Goal: Information Seeking & Learning: Learn about a topic

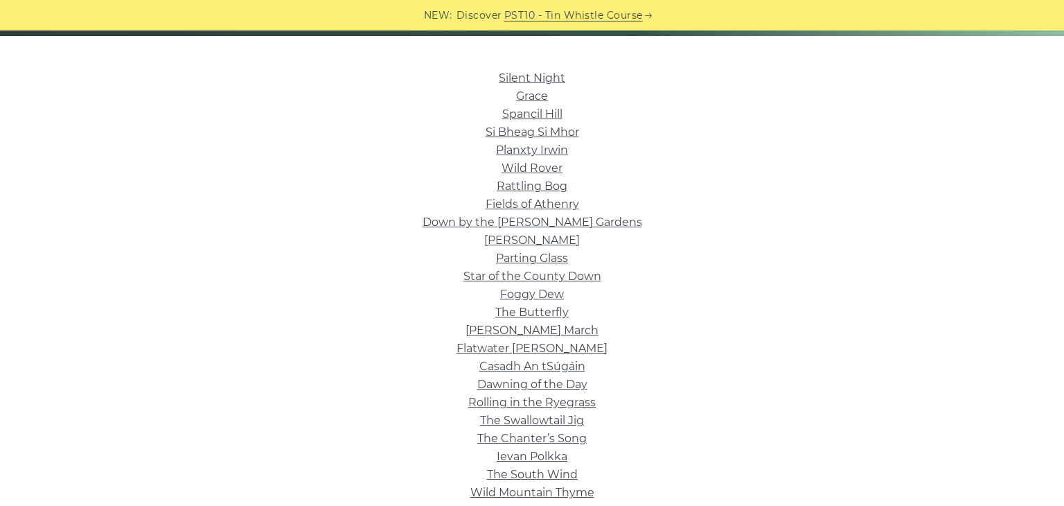
scroll to position [326, 0]
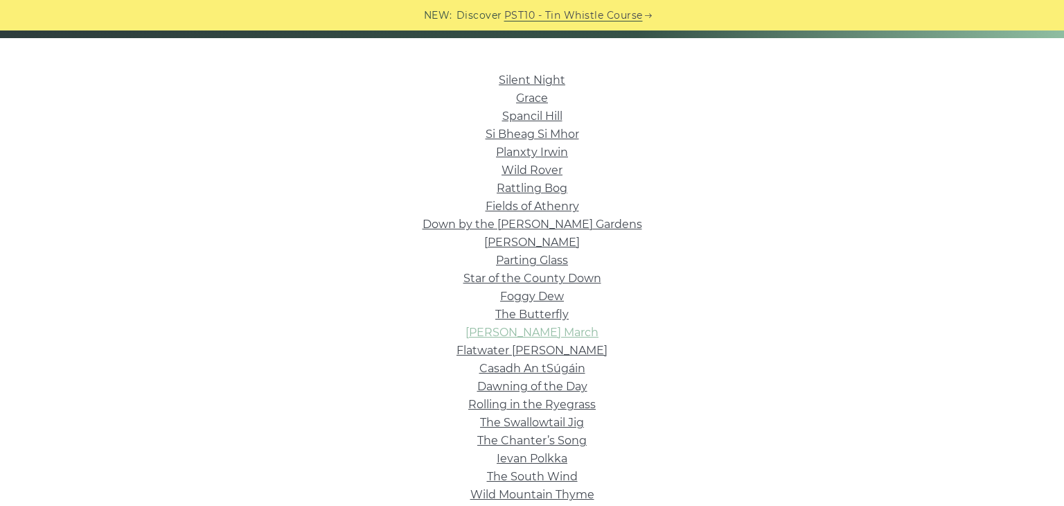
click at [552, 333] on link "[PERSON_NAME] March" at bounding box center [532, 332] width 133 height 13
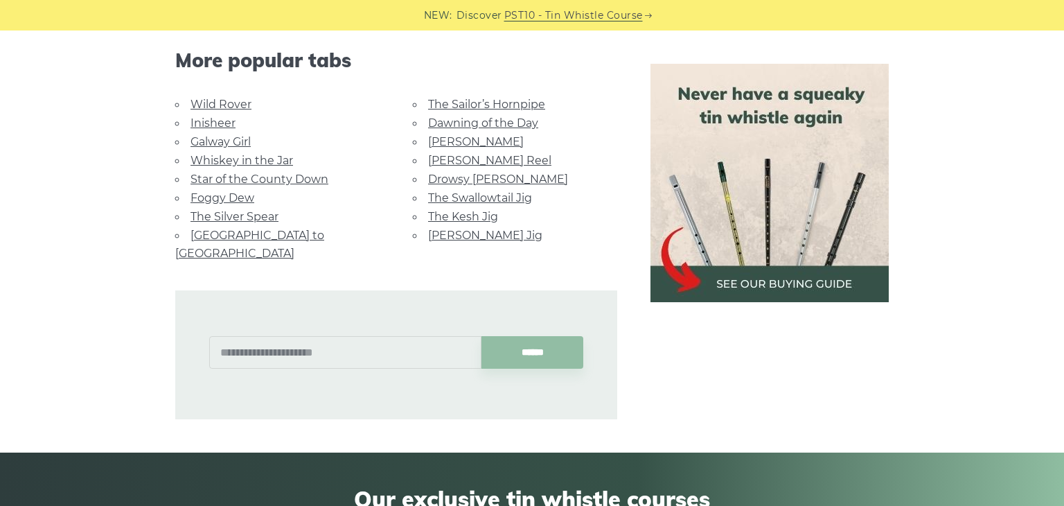
scroll to position [1077, 0]
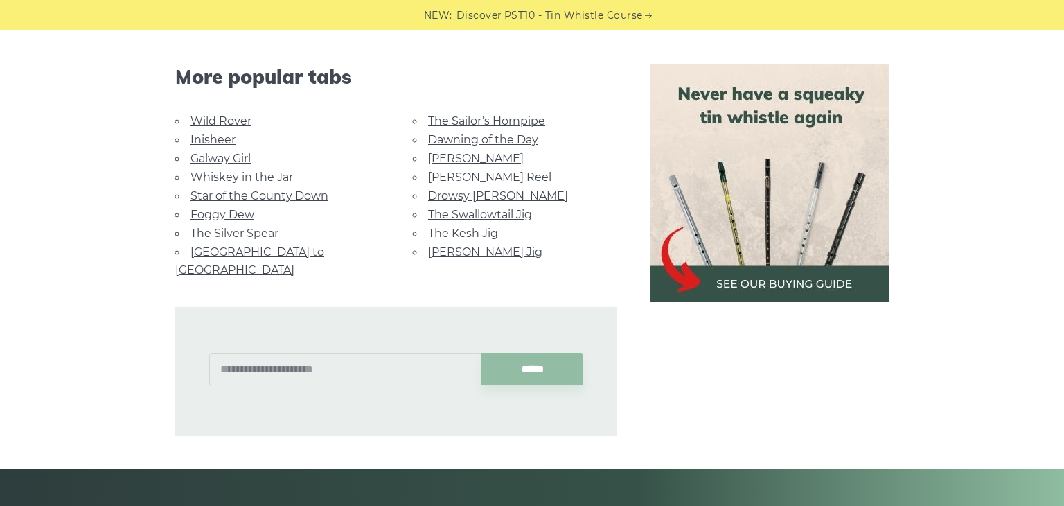
click at [779, 176] on img at bounding box center [770, 183] width 238 height 238
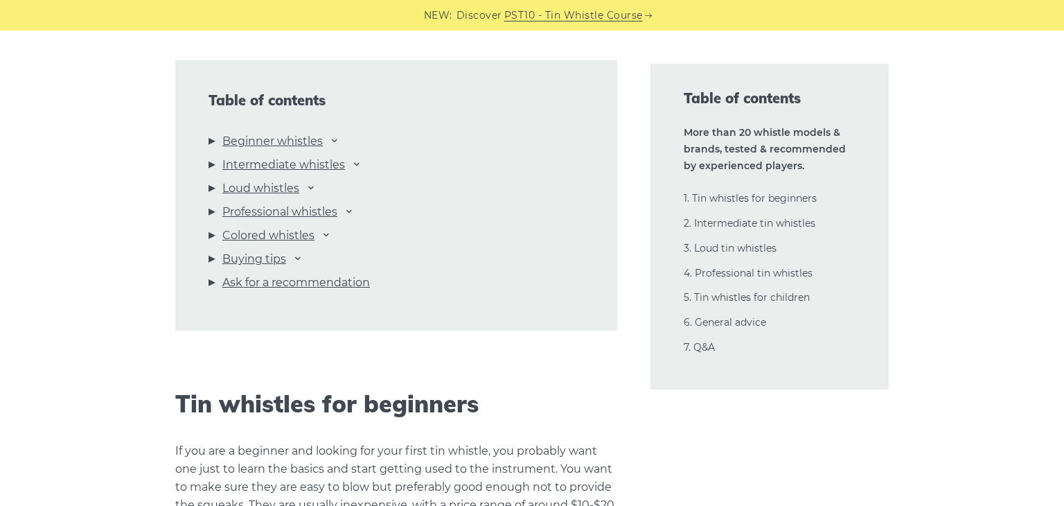
scroll to position [1546, 0]
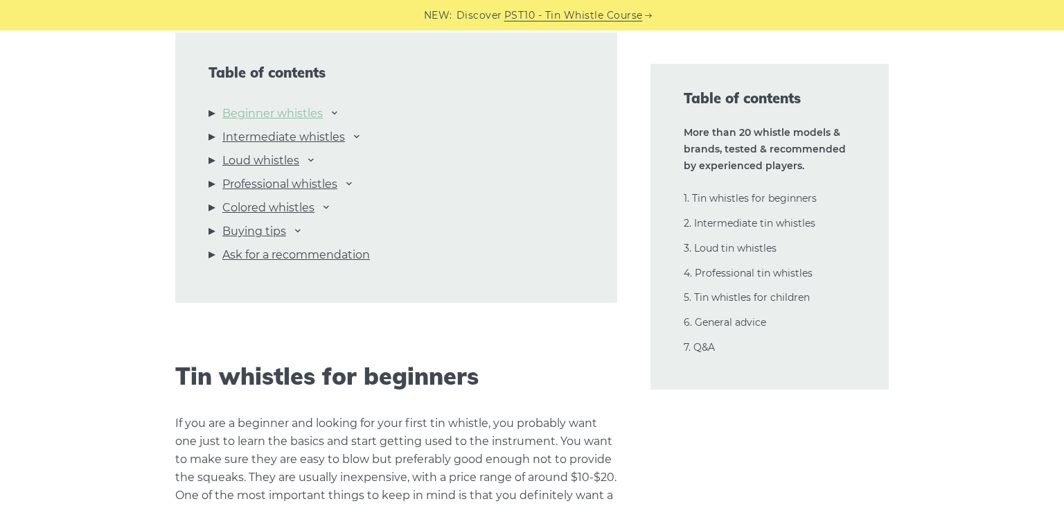
click at [257, 116] on link "Beginner whistles" at bounding box center [272, 114] width 100 height 18
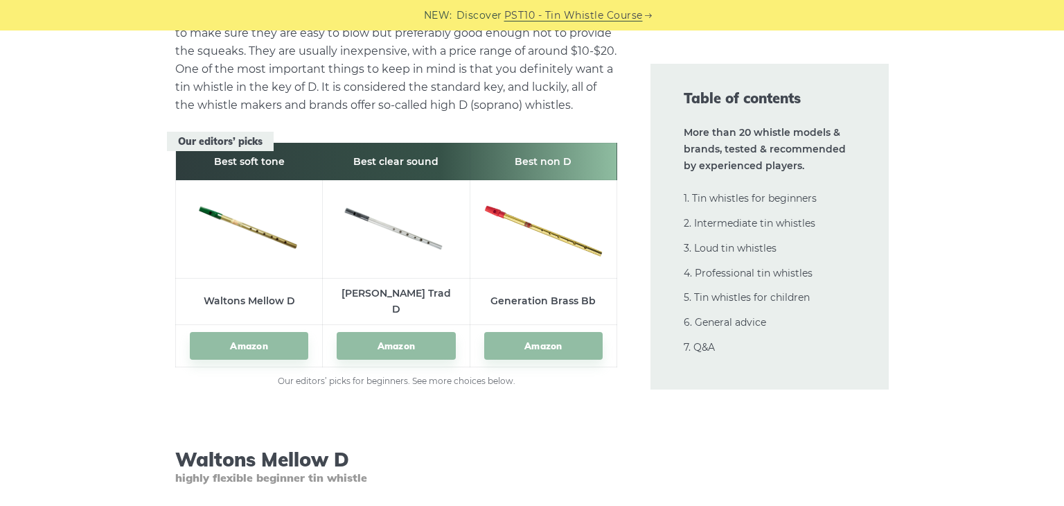
scroll to position [1732, 0]
